Goal: Task Accomplishment & Management: Manage account settings

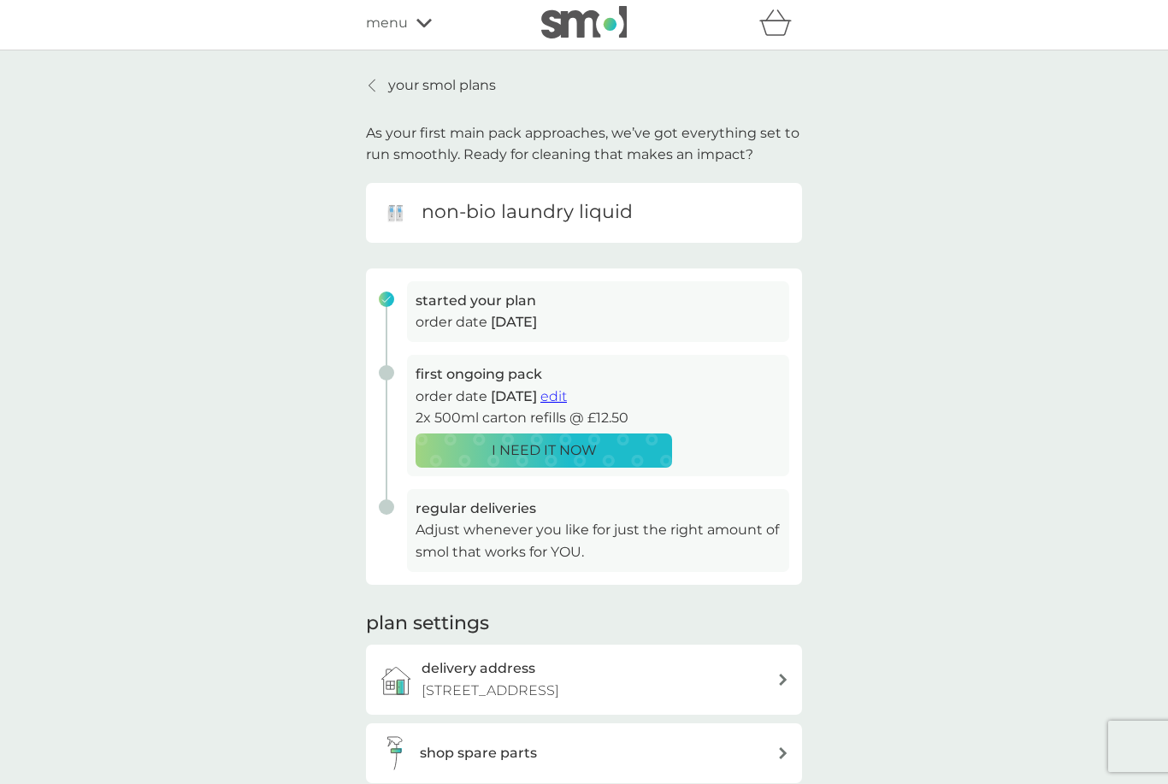
scroll to position [1, 0]
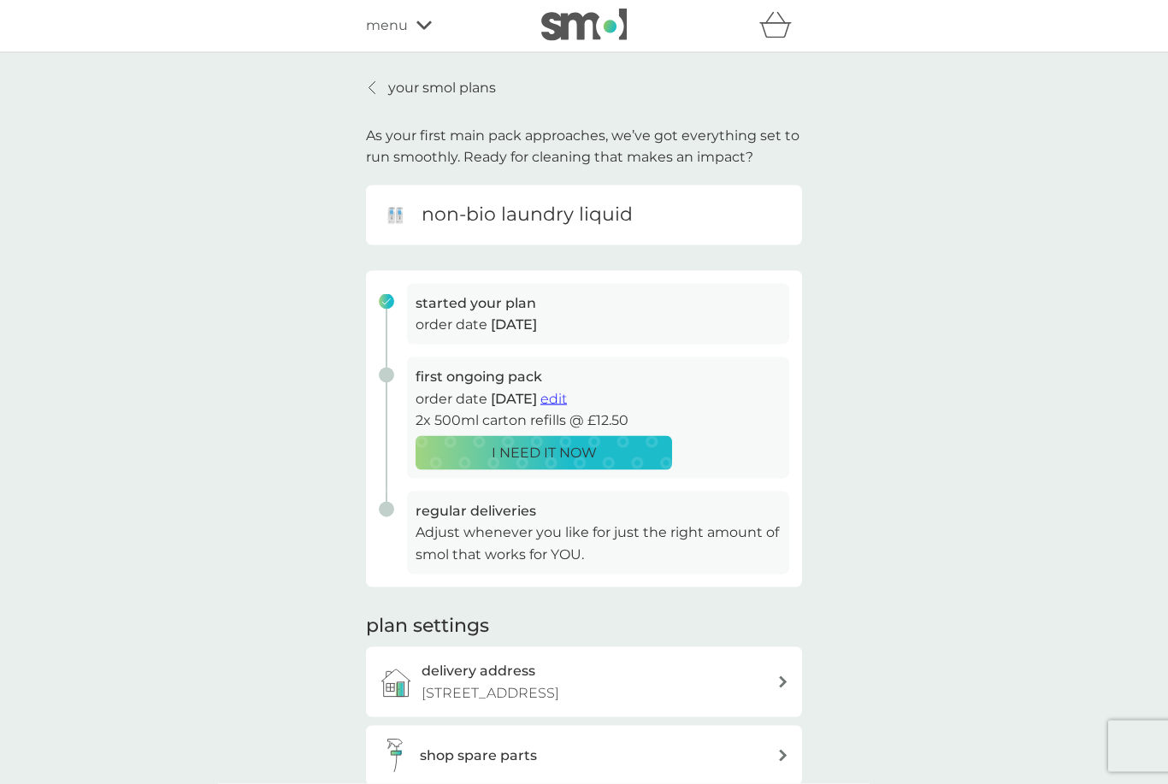
click at [567, 394] on span "edit" at bounding box center [554, 399] width 27 height 16
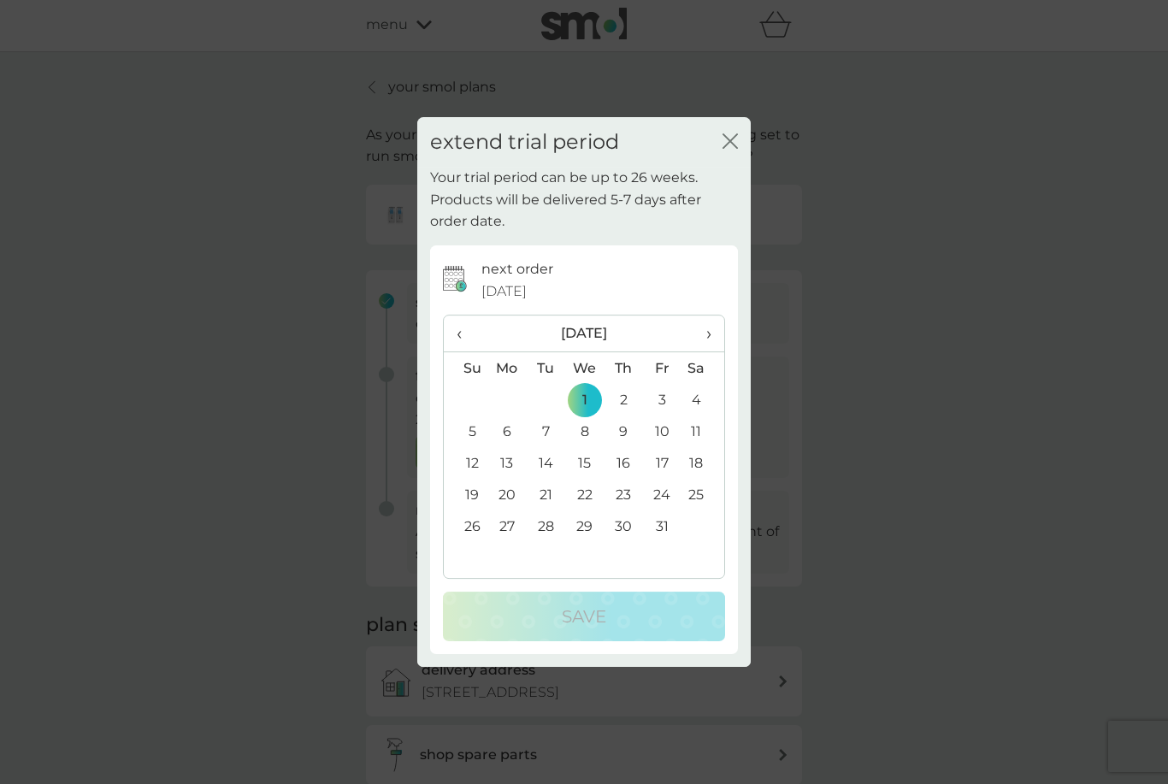
click at [708, 352] on span "›" at bounding box center [702, 334] width 17 height 36
click at [707, 352] on span "›" at bounding box center [702, 334] width 17 height 36
click at [709, 352] on span "›" at bounding box center [702, 334] width 17 height 36
click at [471, 447] on td "4" at bounding box center [466, 432] width 44 height 32
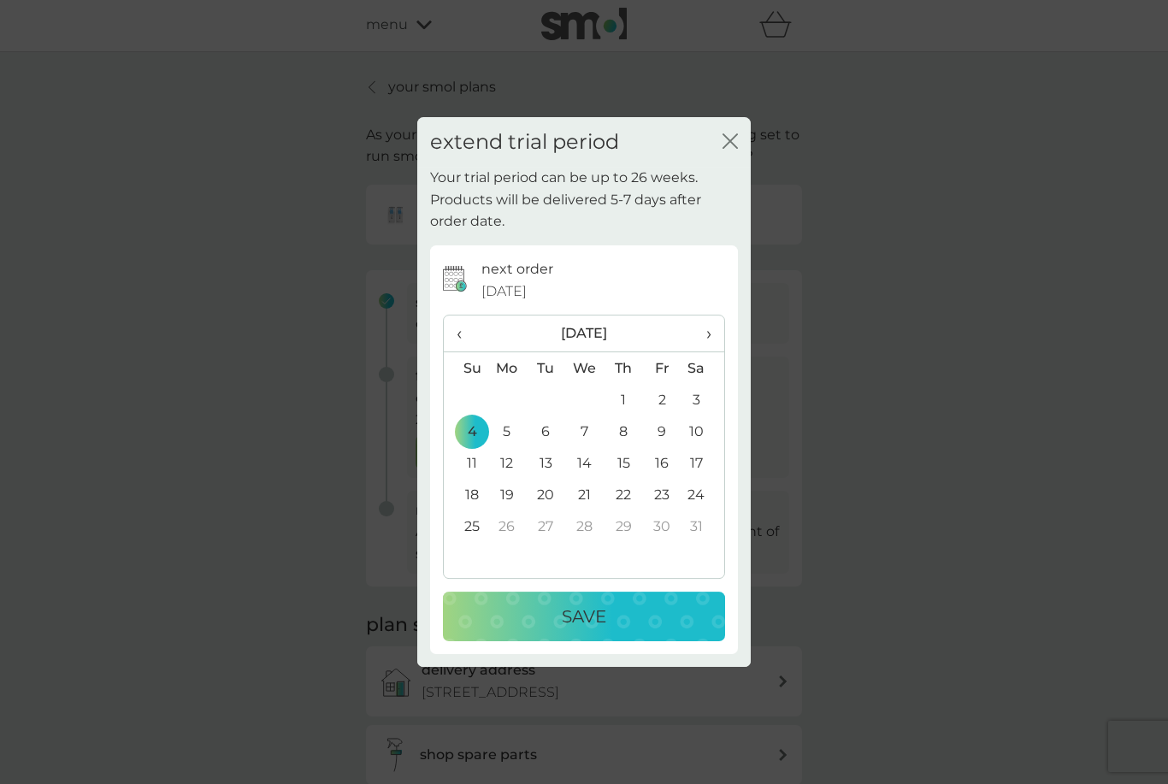
click at [590, 630] on p "Save" at bounding box center [584, 616] width 44 height 27
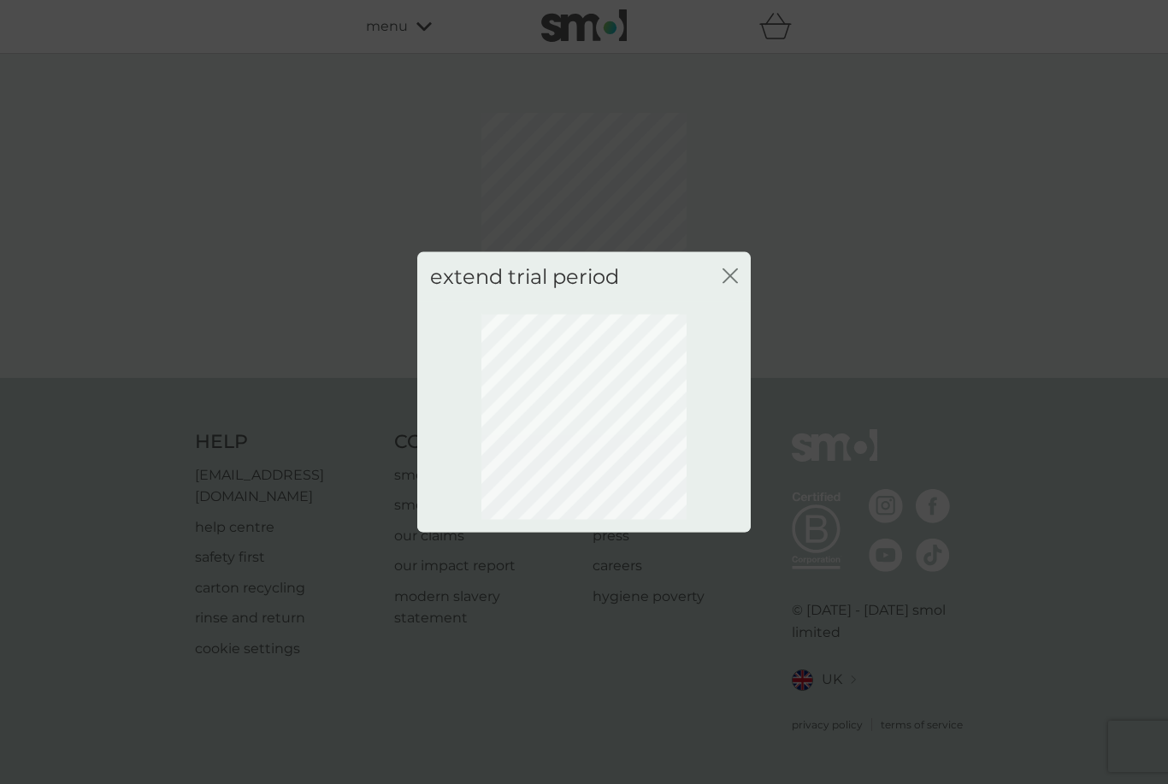
scroll to position [0, 0]
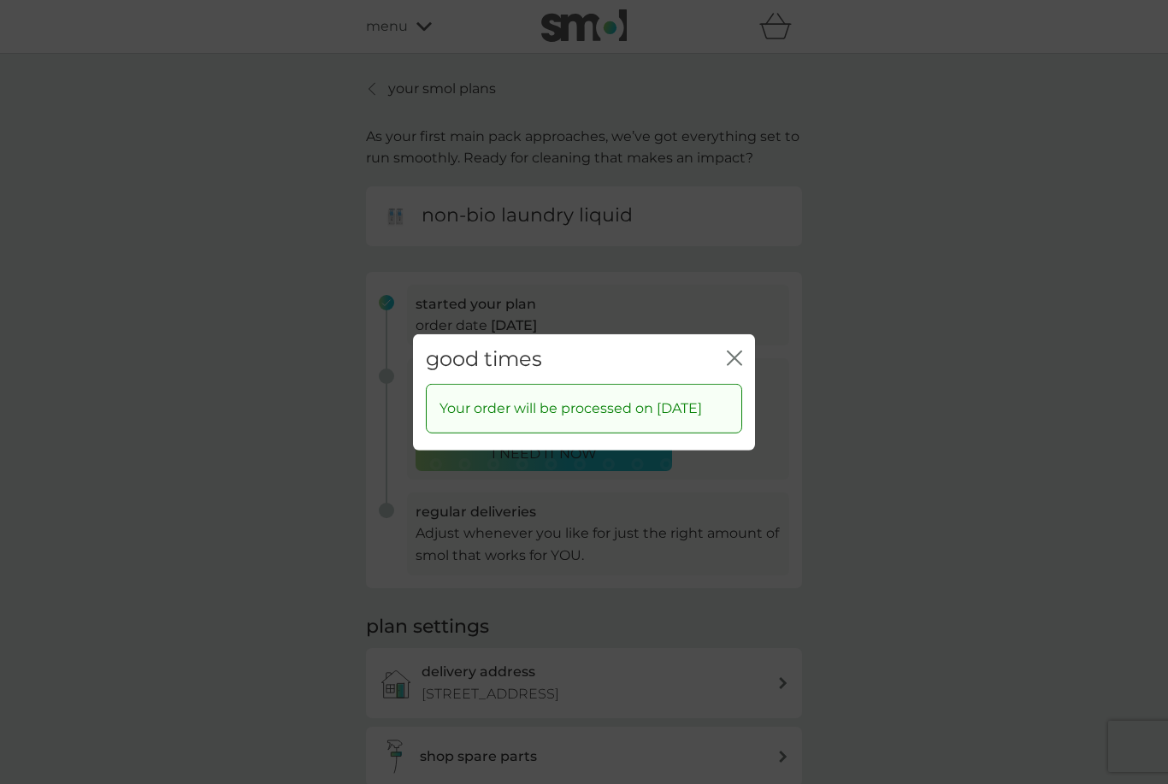
click at [732, 365] on icon "close" at bounding box center [734, 357] width 15 height 15
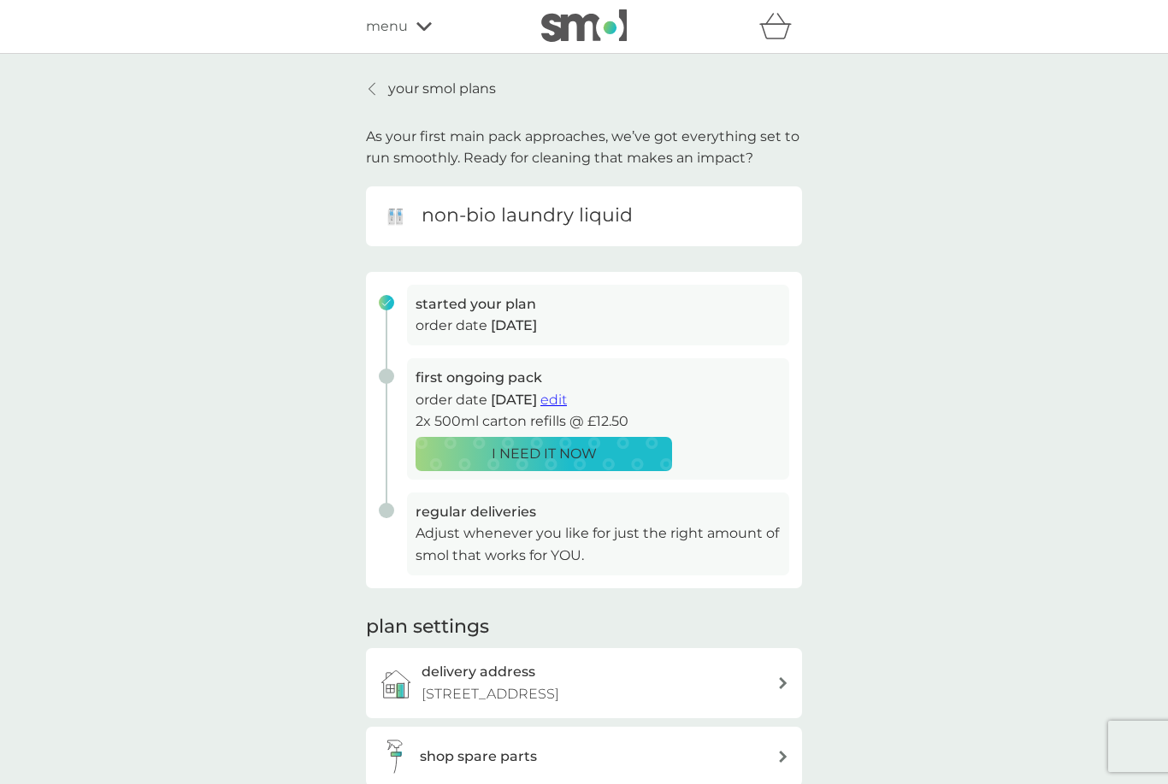
click at [567, 402] on span "edit" at bounding box center [554, 400] width 27 height 16
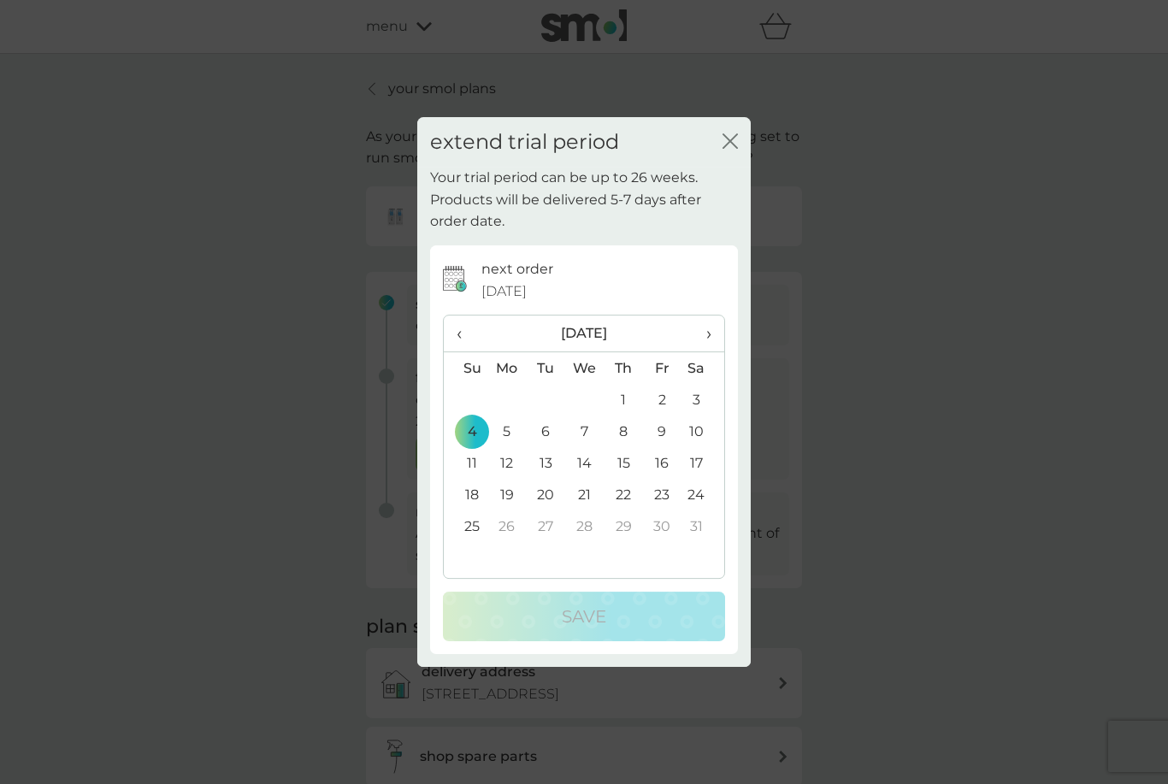
click at [623, 416] on td "1" at bounding box center [624, 400] width 38 height 32
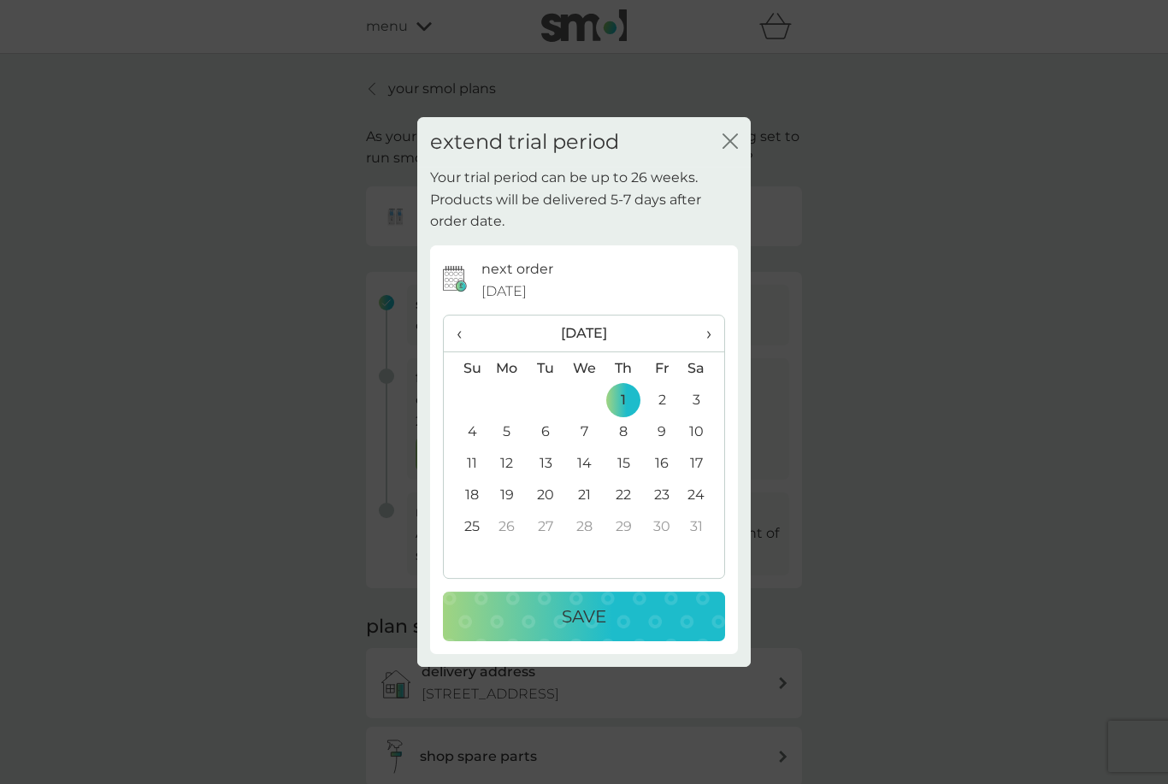
click at [457, 352] on span "‹" at bounding box center [466, 334] width 18 height 36
click at [507, 415] on td "1" at bounding box center [506, 400] width 39 height 32
click at [604, 629] on p "Save" at bounding box center [584, 616] width 44 height 27
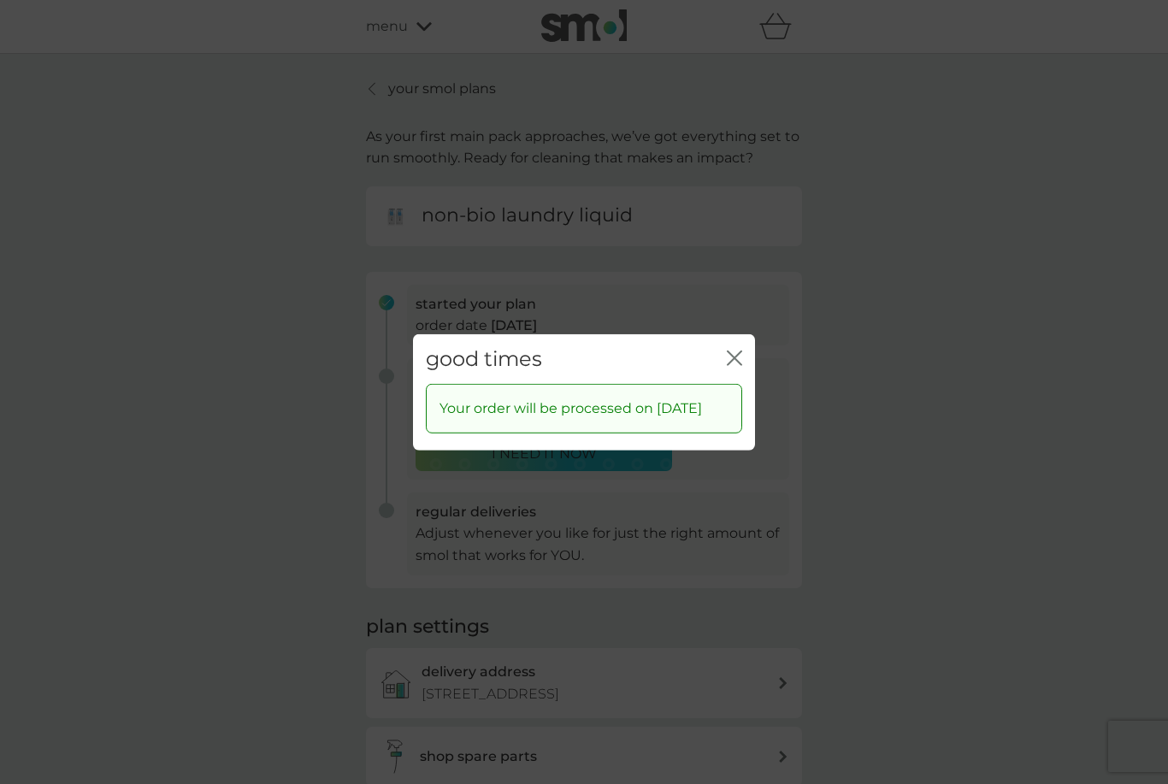
click at [749, 371] on div "good times close" at bounding box center [584, 359] width 342 height 50
click at [735, 365] on icon "close" at bounding box center [734, 357] width 15 height 15
